Goal: Navigation & Orientation: Find specific page/section

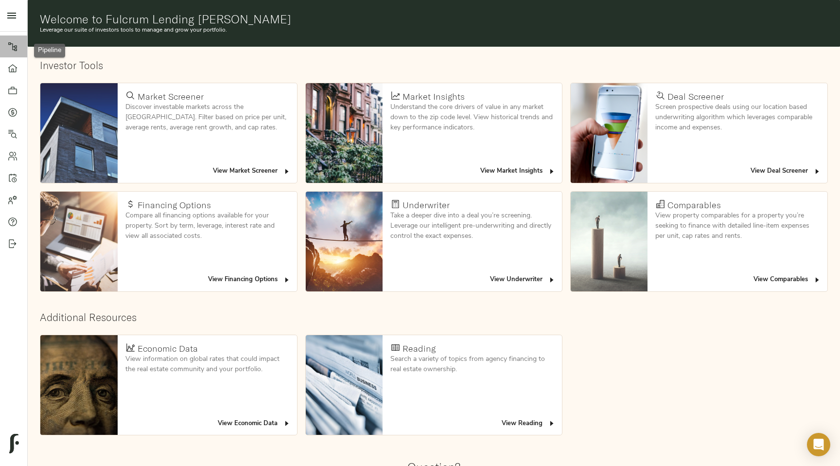
click at [19, 52] on link "Pipeline" at bounding box center [13, 46] width 27 height 22
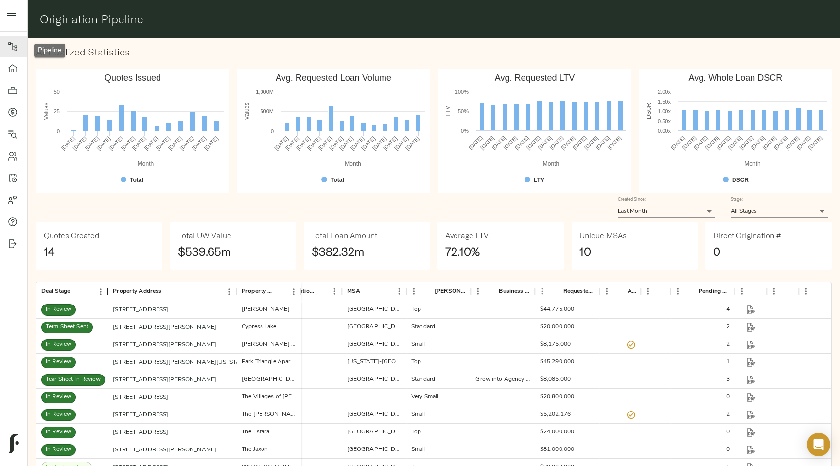
drag, startPoint x: 87, startPoint y: 294, endPoint x: 112, endPoint y: 294, distance: 25.3
click at [112, 294] on div "Deal Stage" at bounding box center [108, 291] width 12 height 19
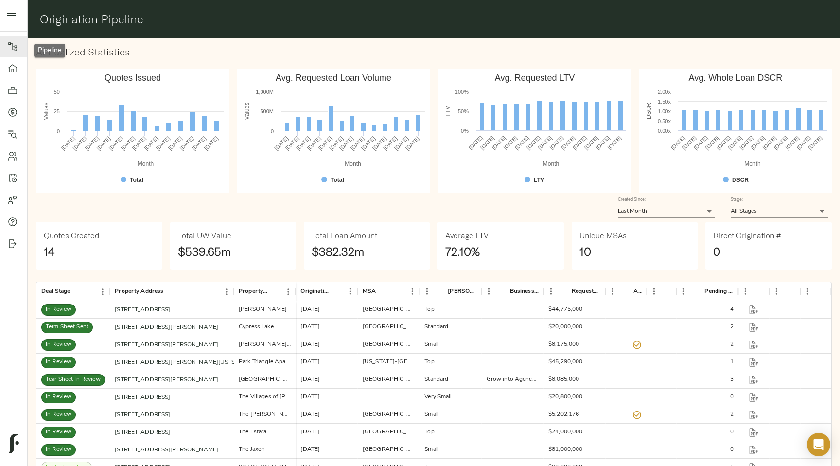
click at [112, 294] on div "Deal Stage" at bounding box center [110, 291] width 12 height 19
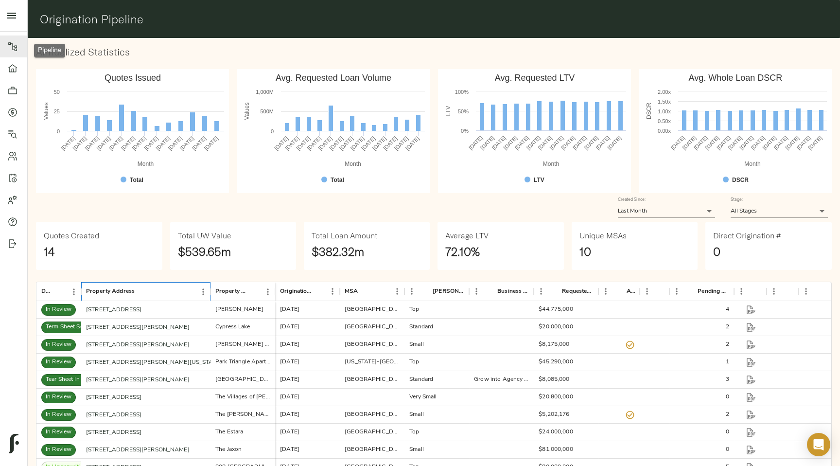
click at [112, 294] on div "Property Address" at bounding box center [110, 291] width 49 height 19
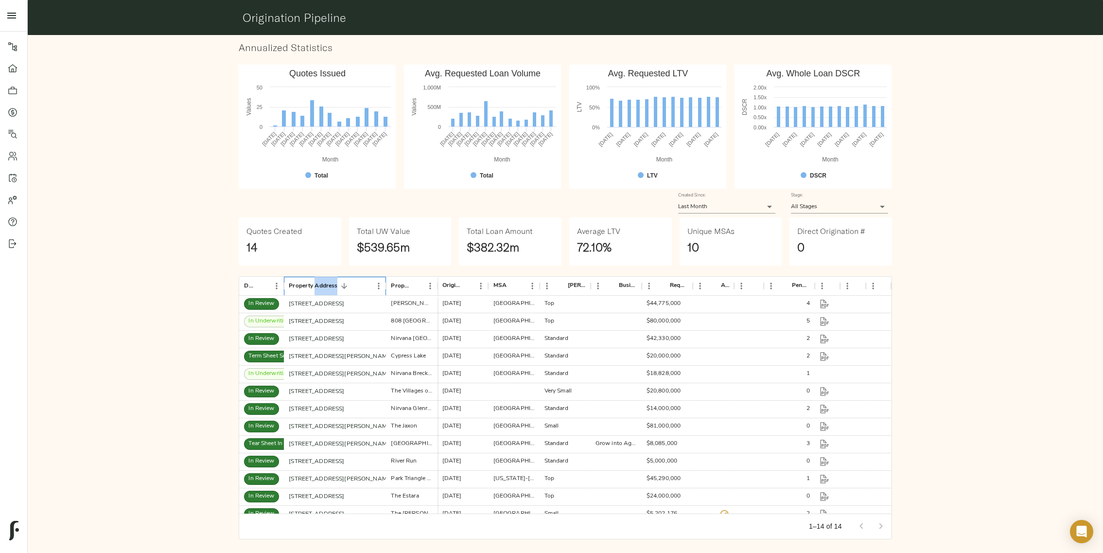
click at [381, 132] on text "[DATE]" at bounding box center [379, 139] width 16 height 16
drag, startPoint x: 435, startPoint y: 285, endPoint x: 468, endPoint y: 285, distance: 32.6
click at [468, 285] on div "Property Name" at bounding box center [470, 286] width 12 height 19
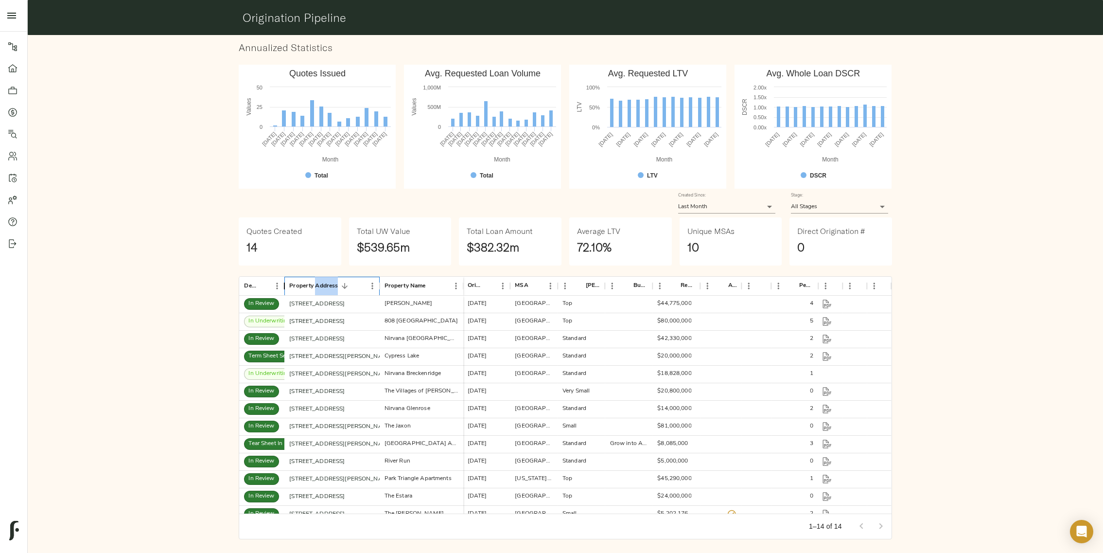
drag, startPoint x: 283, startPoint y: 290, endPoint x: 301, endPoint y: 290, distance: 17.5
click at [290, 290] on div "Deal Stage" at bounding box center [284, 286] width 12 height 19
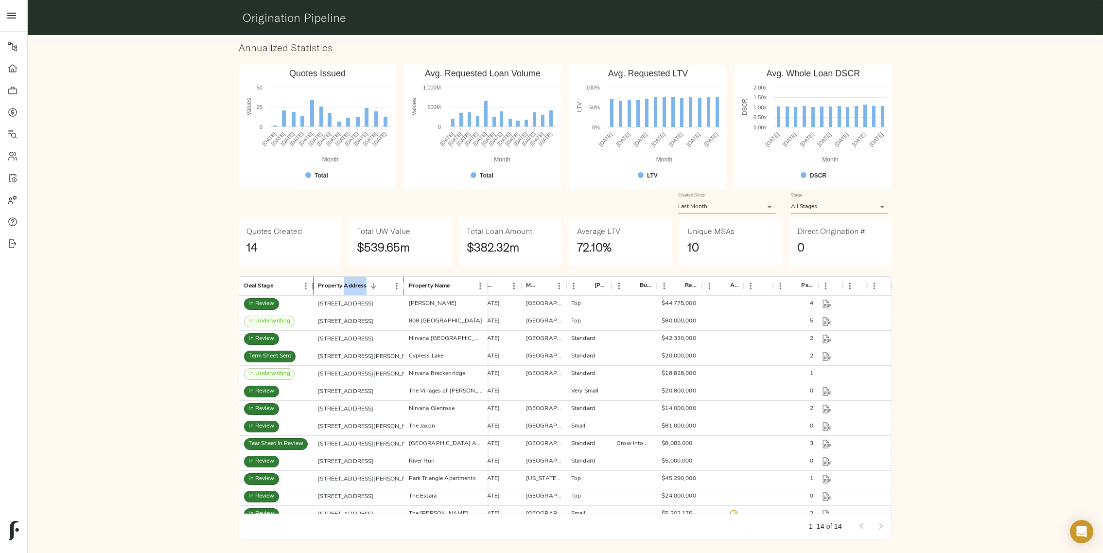
drag, startPoint x: 301, startPoint y: 290, endPoint x: 312, endPoint y: 292, distance: 11.8
click at [312, 292] on div "Deal Stage" at bounding box center [313, 286] width 12 height 19
click at [142, 206] on div "Annualized Statistics Created with Highcharts 10.3.3 Month Values Quotes Issued…" at bounding box center [565, 290] width 1083 height 519
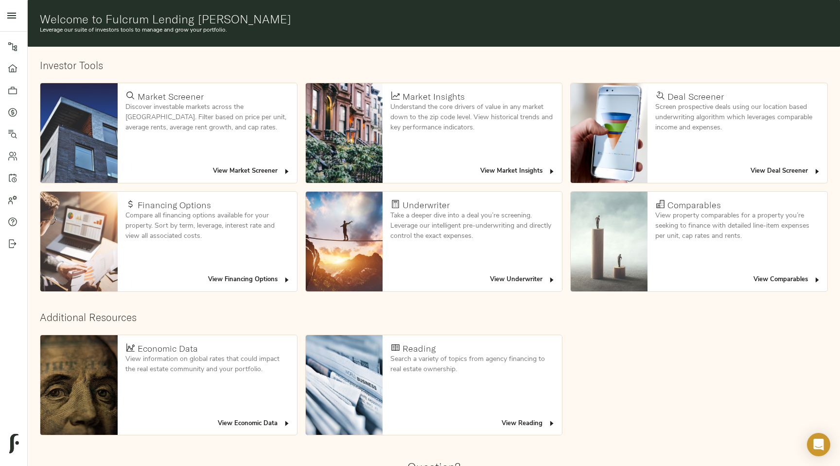
click at [773, 173] on span "View Deal Screener" at bounding box center [785, 171] width 70 height 11
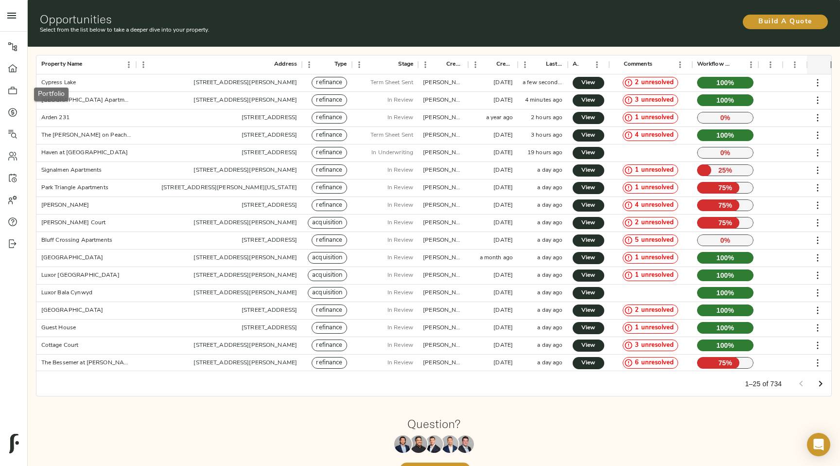
click at [10, 91] on icon at bounding box center [13, 91] width 10 height 10
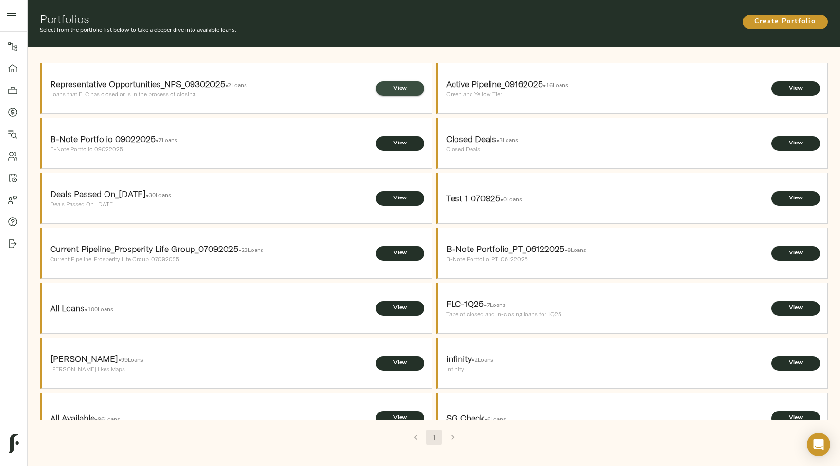
click at [400, 88] on span "View" at bounding box center [399, 88] width 29 height 10
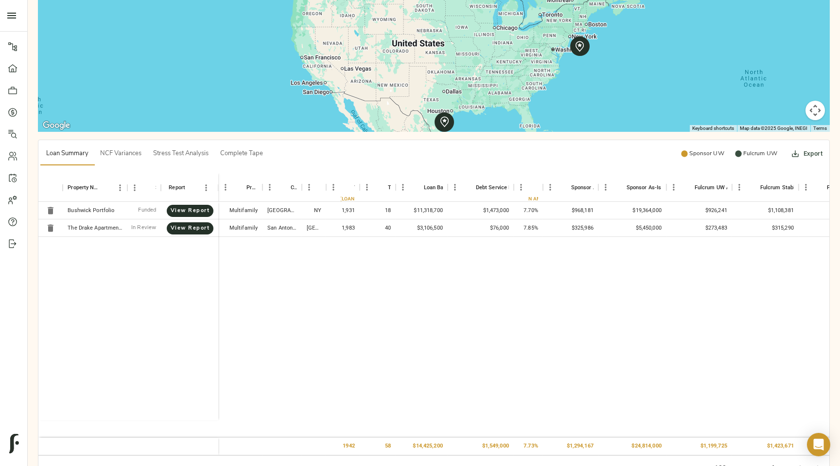
scroll to position [258, 0]
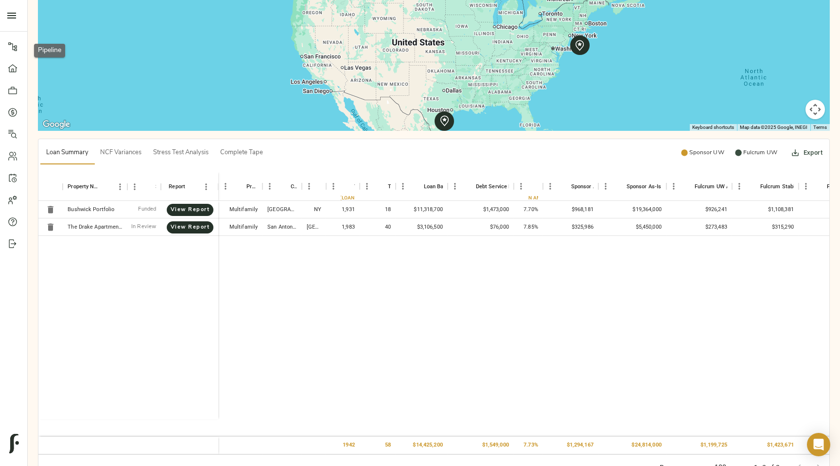
click at [10, 48] on icon at bounding box center [13, 47] width 10 height 10
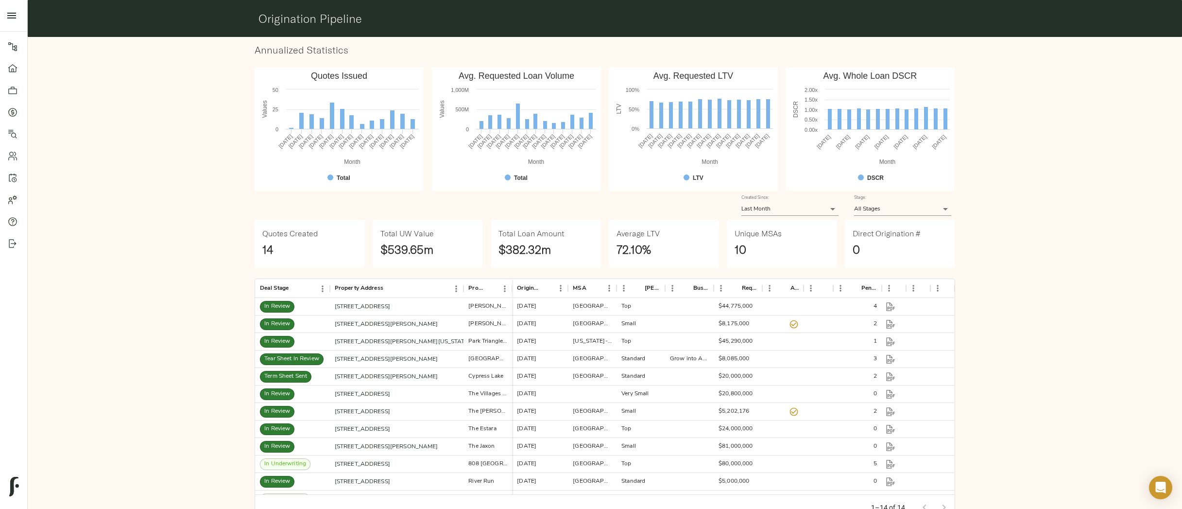
click at [648, 124] on rect "Avg. Requested LTV" at bounding box center [693, 129] width 169 height 124
click at [171, 191] on div "Annualized Statistics Created with Highcharts 10.3.3 Month Values Quotes Issued…" at bounding box center [605, 282] width 1162 height 499
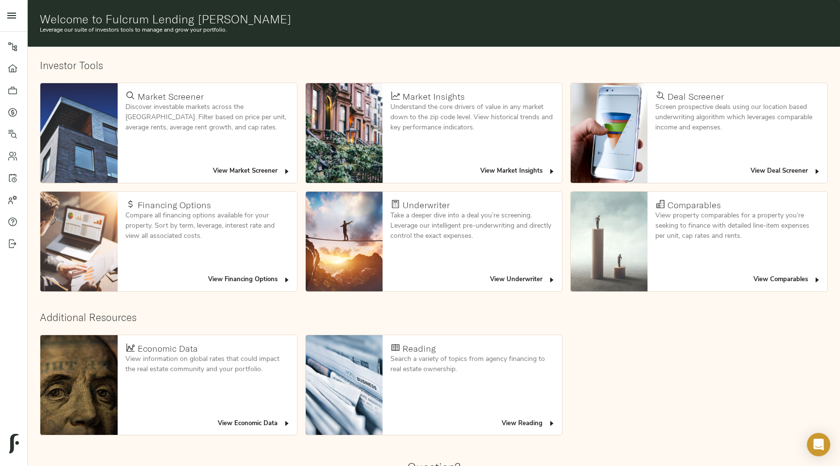
click at [8, 48] on icon at bounding box center [13, 47] width 10 height 10
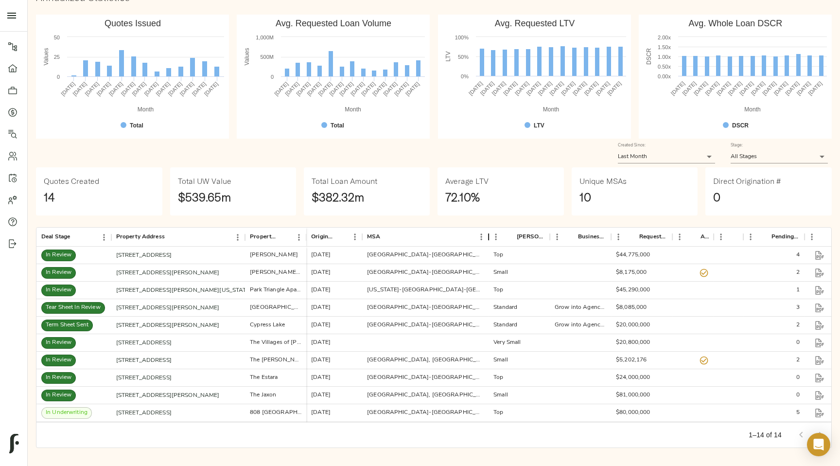
drag, startPoint x: 421, startPoint y: 234, endPoint x: 486, endPoint y: 242, distance: 65.6
click at [486, 242] on div "MSA" at bounding box center [489, 236] width 12 height 19
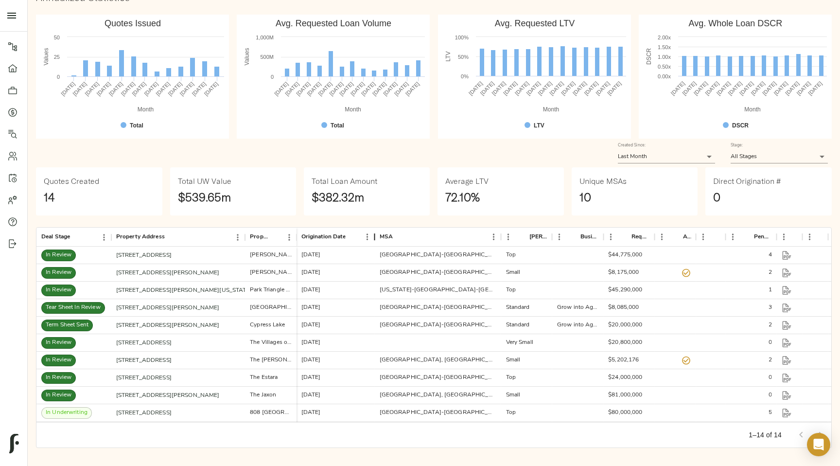
drag, startPoint x: 352, startPoint y: 235, endPoint x: 382, endPoint y: 235, distance: 29.6
click at [381, 235] on div "Origination Date" at bounding box center [375, 236] width 12 height 19
drag, startPoint x: 640, startPoint y: 234, endPoint x: 664, endPoint y: 236, distance: 23.9
click at [664, 236] on div "Requested Proceeds" at bounding box center [665, 236] width 12 height 19
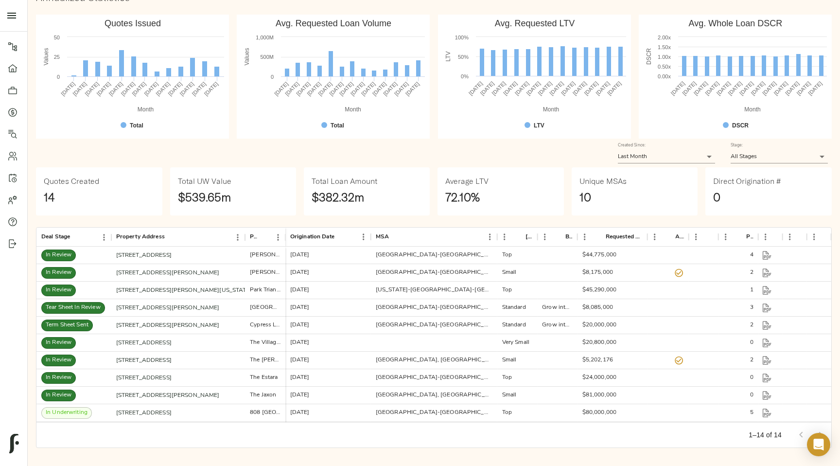
click at [652, 147] on div "Created Since: Last Month 30" at bounding box center [666, 152] width 97 height 21
